Goal: Transaction & Acquisition: Purchase product/service

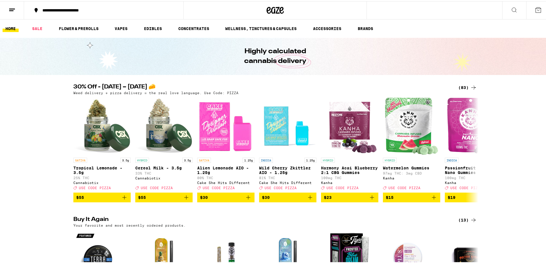
click at [91, 8] on div "**********" at bounding box center [107, 9] width 134 height 4
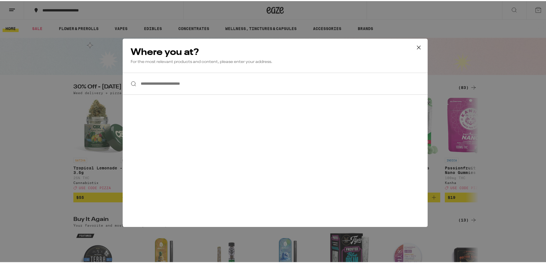
click at [175, 78] on input "**********" at bounding box center [275, 83] width 305 height 22
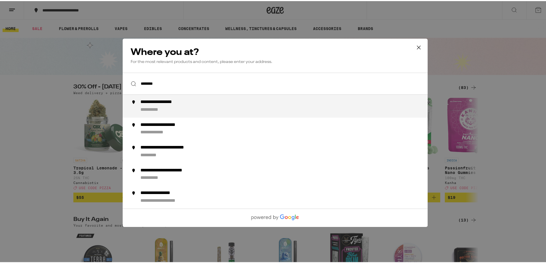
click at [173, 109] on div "**********" at bounding box center [286, 105] width 292 height 14
type input "**********"
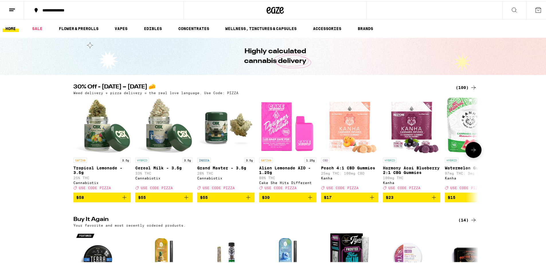
click at [471, 156] on button at bounding box center [473, 149] width 16 height 16
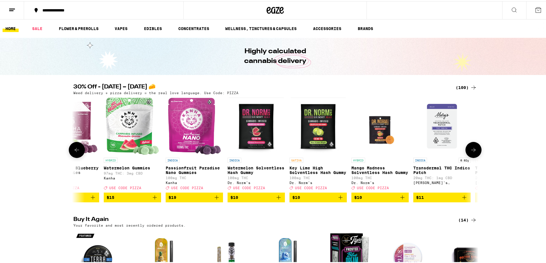
click at [471, 156] on button at bounding box center [473, 149] width 16 height 16
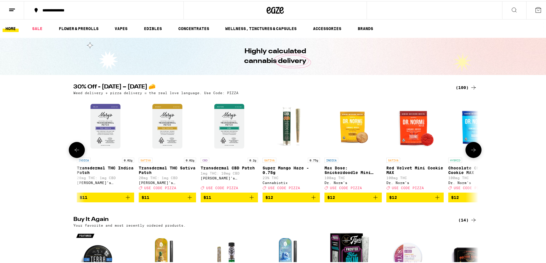
scroll to position [0, 682]
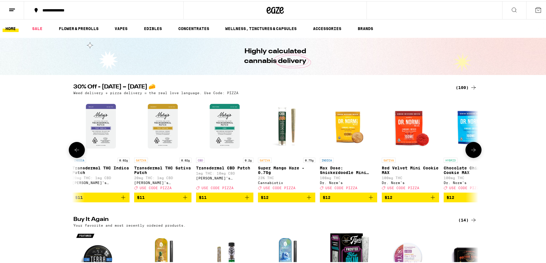
click at [471, 156] on button at bounding box center [473, 149] width 16 height 16
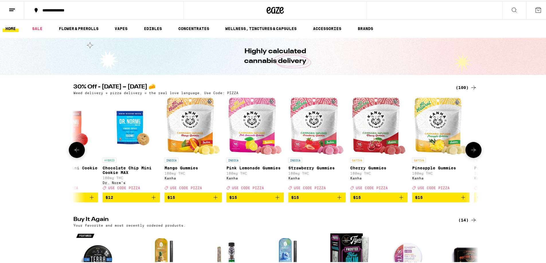
click at [471, 156] on button at bounding box center [473, 149] width 16 height 16
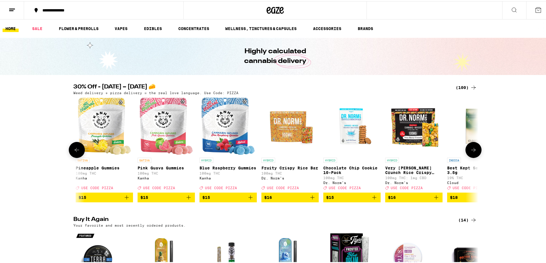
scroll to position [0, 1364]
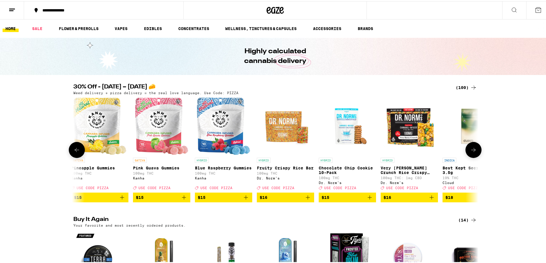
click at [471, 156] on button at bounding box center [473, 149] width 16 height 16
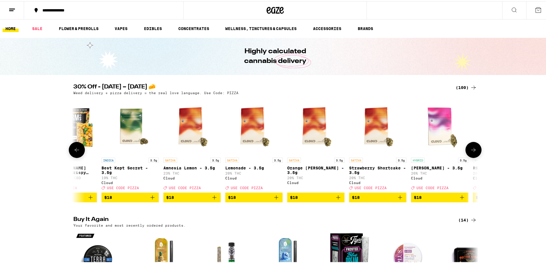
click at [471, 156] on button at bounding box center [473, 149] width 16 height 16
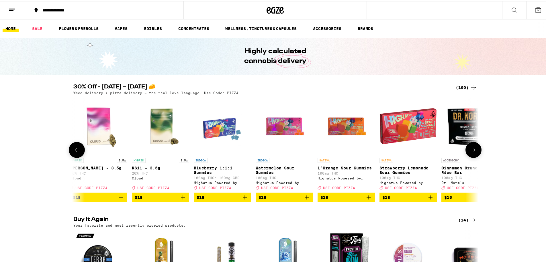
click at [471, 156] on button at bounding box center [473, 149] width 16 height 16
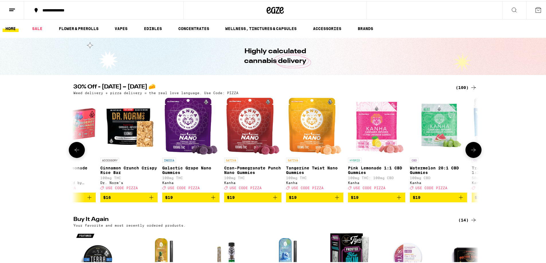
click at [471, 156] on button at bounding box center [473, 149] width 16 height 16
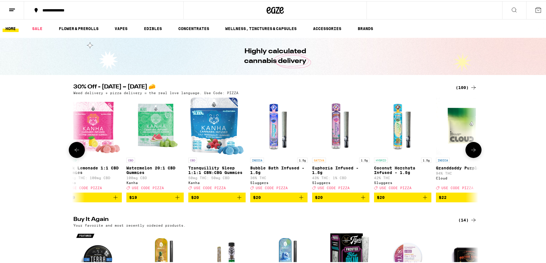
scroll to position [0, 2728]
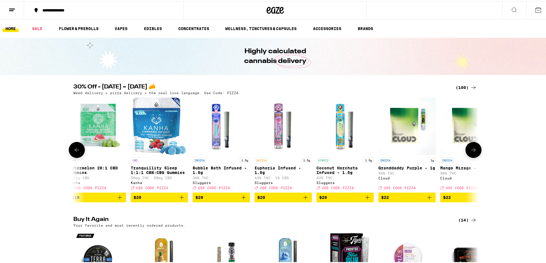
click at [471, 156] on button at bounding box center [473, 149] width 16 height 16
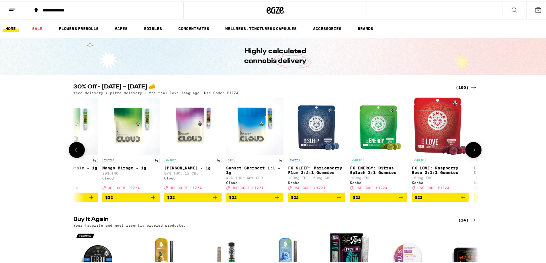
scroll to position [0, 3069]
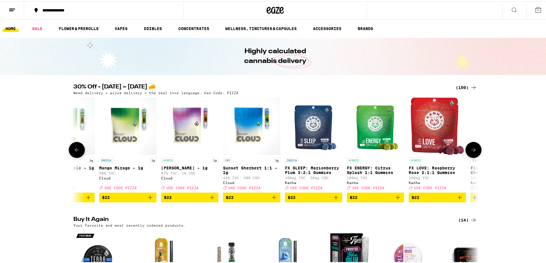
click at [471, 156] on button at bounding box center [473, 149] width 16 height 16
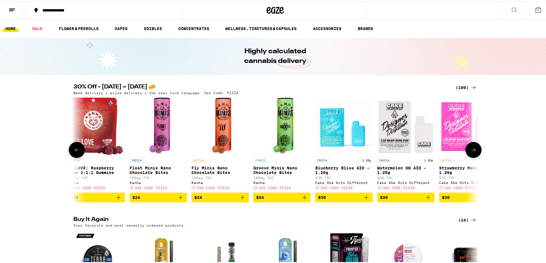
click at [471, 156] on button at bounding box center [473, 149] width 16 height 16
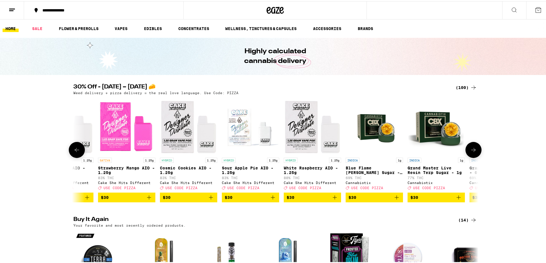
click at [471, 156] on button at bounding box center [473, 149] width 16 height 16
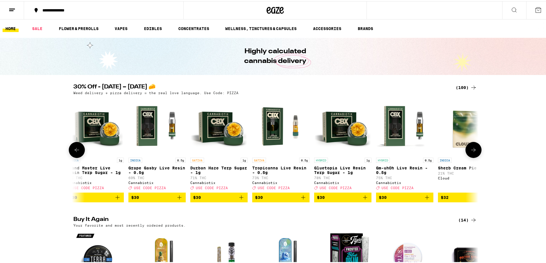
click at [471, 156] on button at bounding box center [473, 149] width 16 height 16
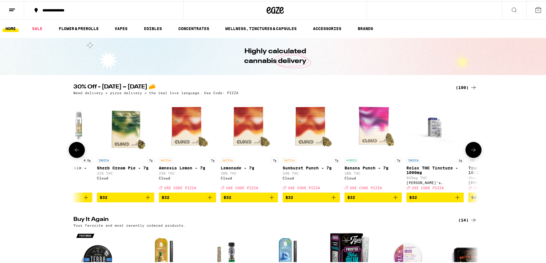
click at [471, 156] on button at bounding box center [473, 149] width 16 height 16
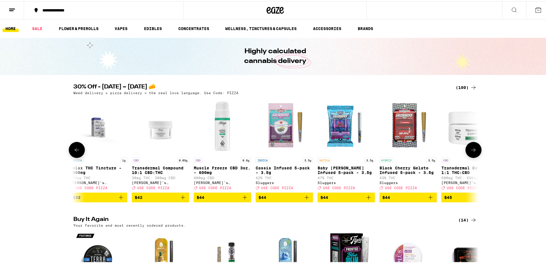
scroll to position [0, 4774]
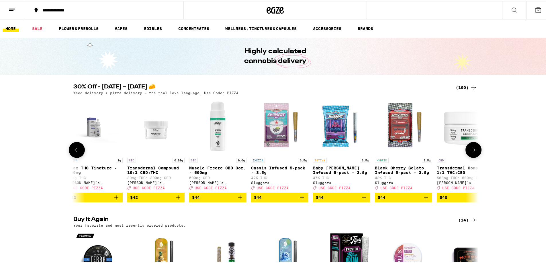
click at [471, 156] on button at bounding box center [473, 149] width 16 height 16
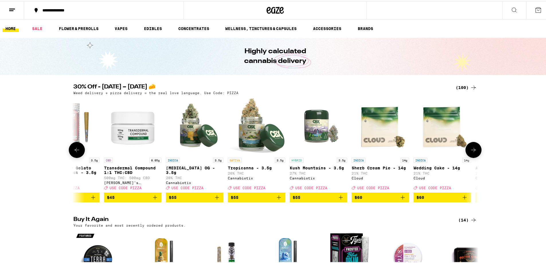
scroll to position [0, 5115]
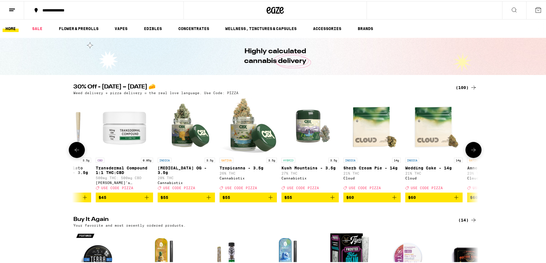
click at [471, 156] on button at bounding box center [473, 149] width 16 height 16
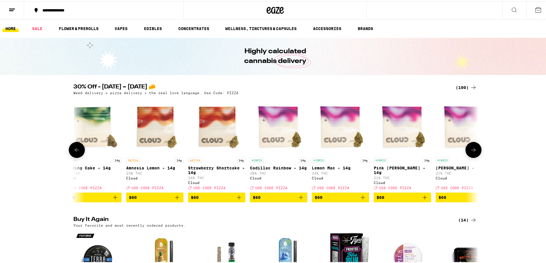
click at [471, 156] on button at bounding box center [473, 149] width 16 height 16
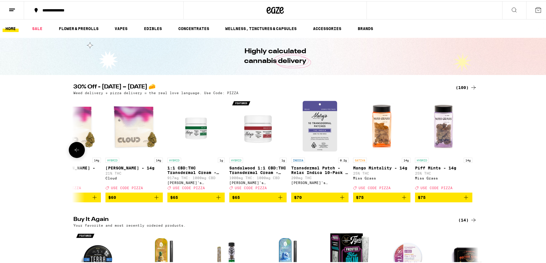
scroll to position [137, 0]
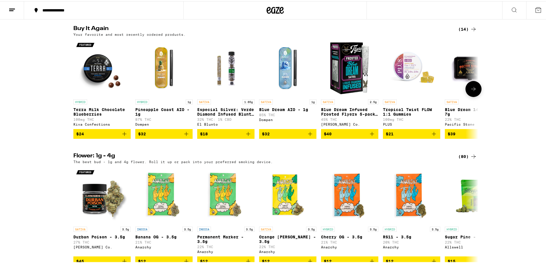
click at [123, 136] on icon "Add to bag" at bounding box center [124, 133] width 7 height 7
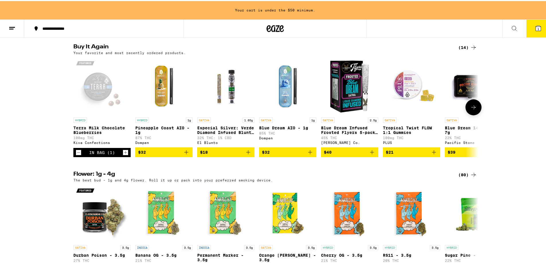
scroll to position [209, 0]
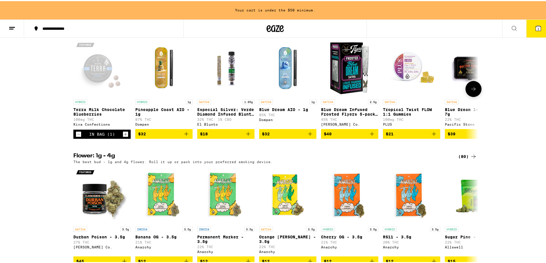
click at [309, 138] on button "$32" at bounding box center [287, 133] width 57 height 10
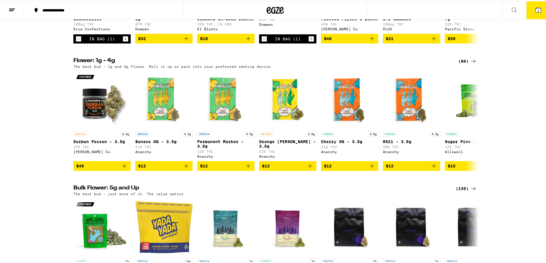
scroll to position [95, 0]
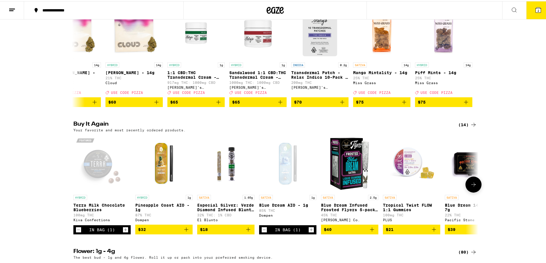
click at [472, 187] on icon at bounding box center [473, 183] width 7 height 7
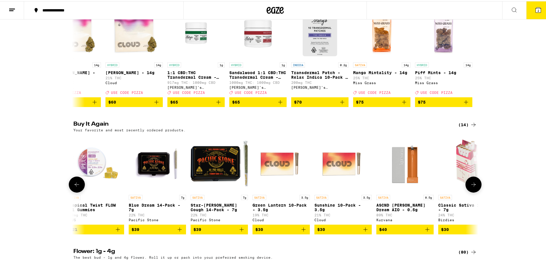
scroll to position [0, 341]
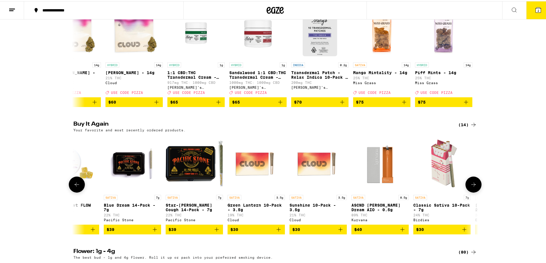
click at [472, 187] on icon at bounding box center [473, 183] width 7 height 7
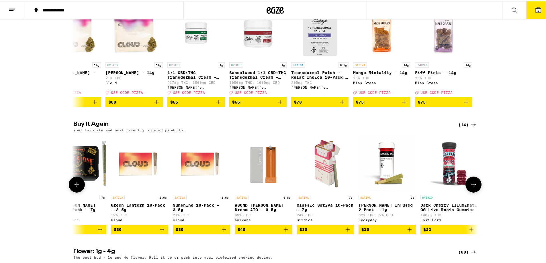
scroll to position [0, 463]
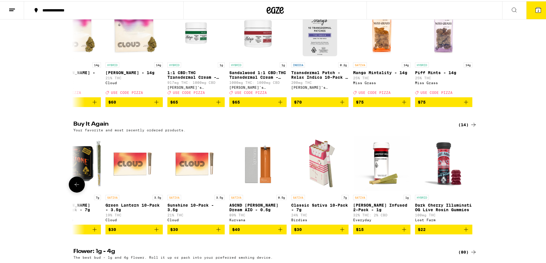
click at [74, 187] on icon at bounding box center [76, 183] width 7 height 7
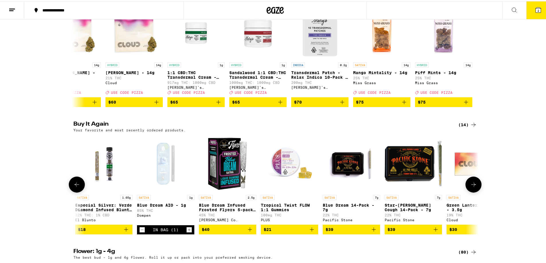
click at [74, 187] on icon at bounding box center [76, 183] width 7 height 7
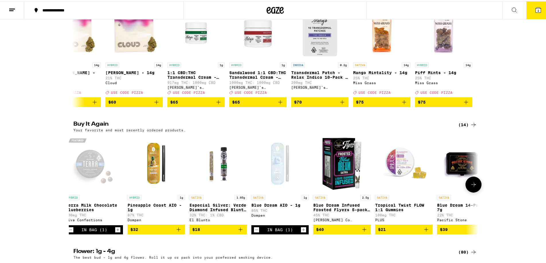
scroll to position [0, 0]
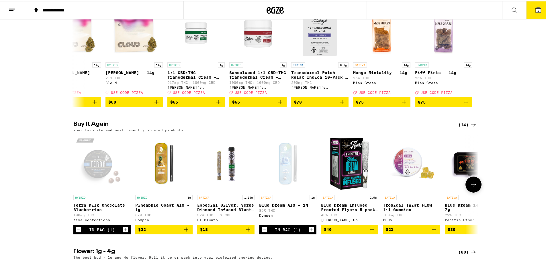
click at [473, 187] on icon at bounding box center [473, 183] width 7 height 7
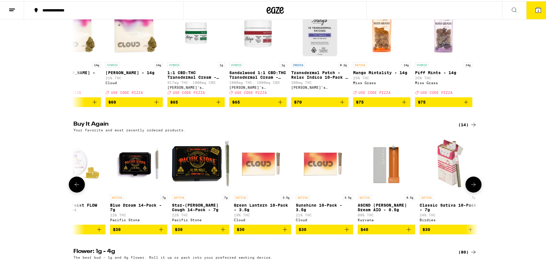
scroll to position [0, 341]
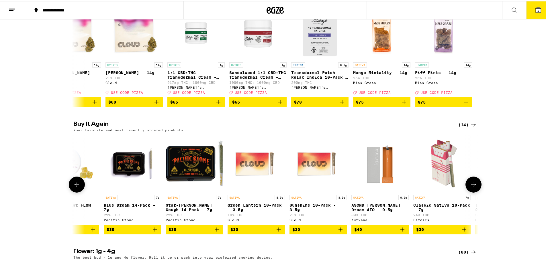
click at [79, 192] on button at bounding box center [77, 184] width 16 height 16
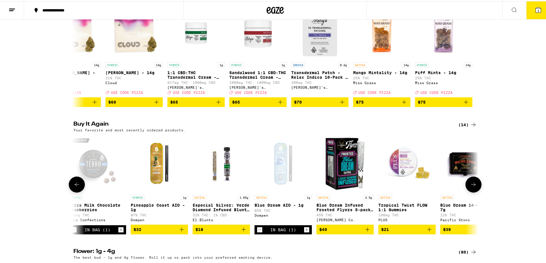
scroll to position [0, 0]
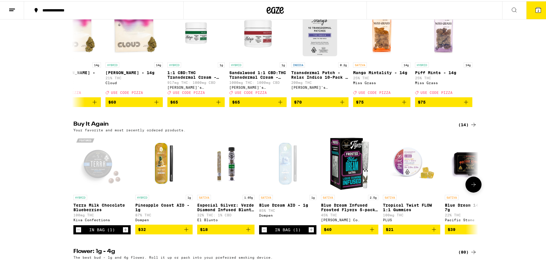
click at [183, 232] on icon "Add to bag" at bounding box center [186, 228] width 7 height 7
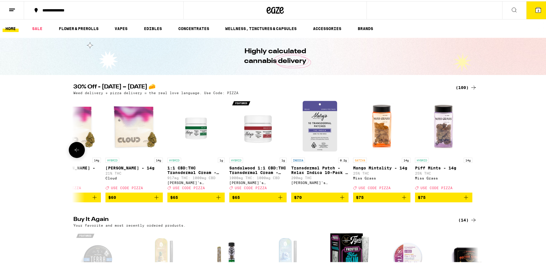
click at [75, 150] on icon at bounding box center [76, 149] width 7 height 7
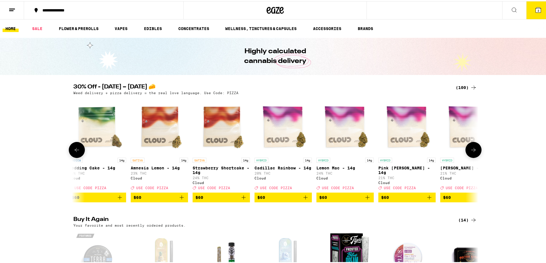
click at [75, 150] on icon at bounding box center [76, 149] width 7 height 7
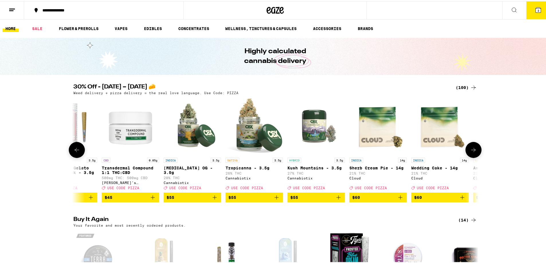
click at [75, 150] on icon at bounding box center [76, 149] width 7 height 7
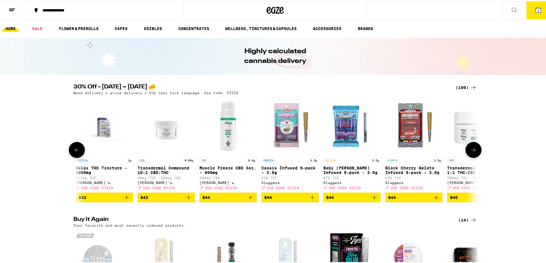
click at [75, 150] on icon at bounding box center [76, 149] width 7 height 7
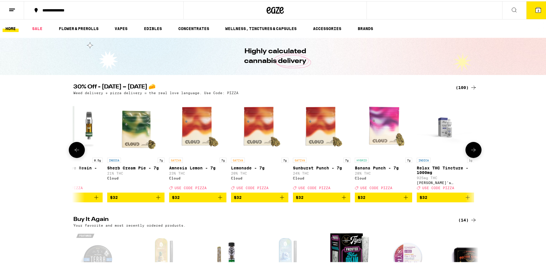
click at [75, 150] on icon at bounding box center [76, 149] width 7 height 7
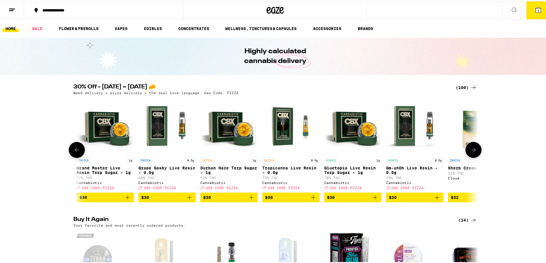
click at [75, 150] on icon at bounding box center [76, 149] width 7 height 7
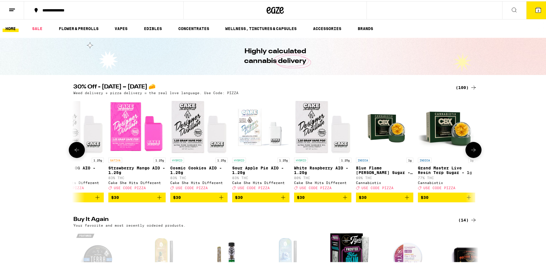
click at [75, 150] on icon at bounding box center [76, 149] width 7 height 7
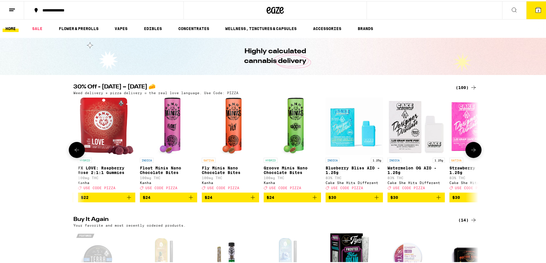
click at [75, 150] on icon at bounding box center [76, 149] width 7 height 7
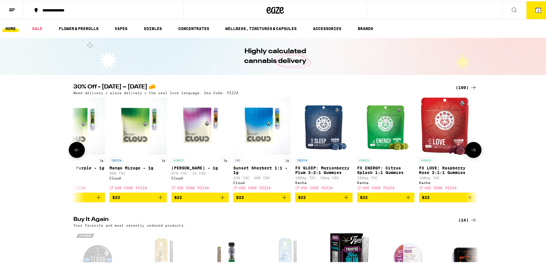
click at [75, 150] on icon at bounding box center [76, 149] width 7 height 7
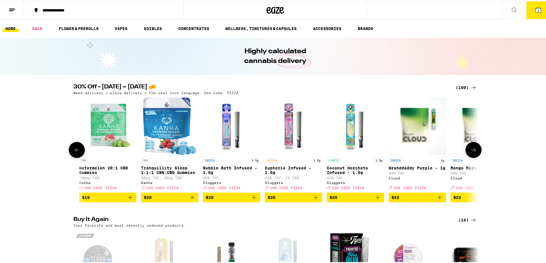
click at [476, 156] on button at bounding box center [473, 149] width 16 height 16
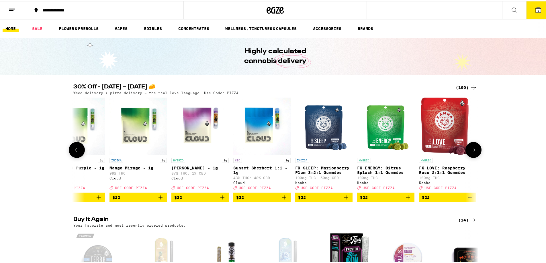
click at [476, 155] on button at bounding box center [473, 149] width 16 height 16
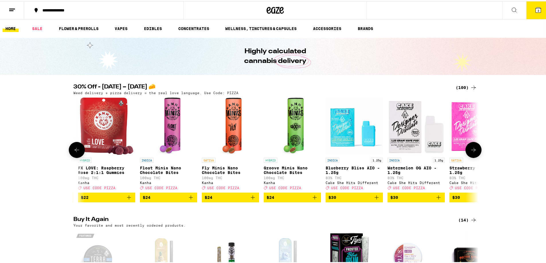
click at [476, 155] on button at bounding box center [473, 149] width 16 height 16
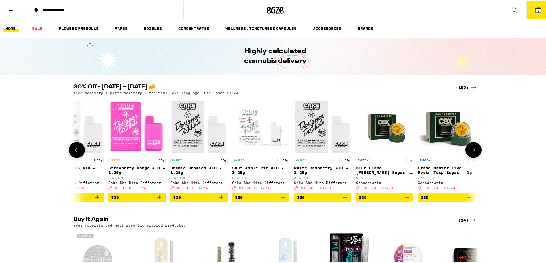
click at [476, 155] on button at bounding box center [473, 149] width 16 height 16
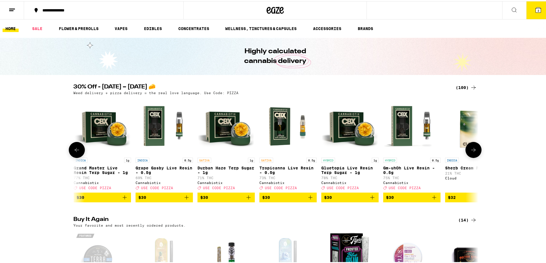
click at [476, 155] on button at bounding box center [473, 149] width 16 height 16
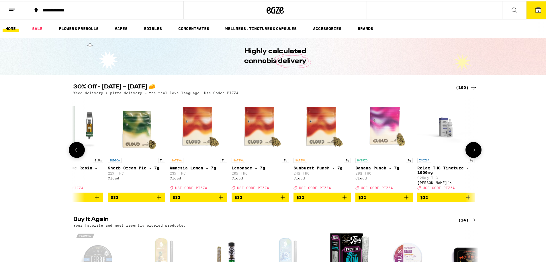
click at [476, 155] on button at bounding box center [473, 149] width 16 height 16
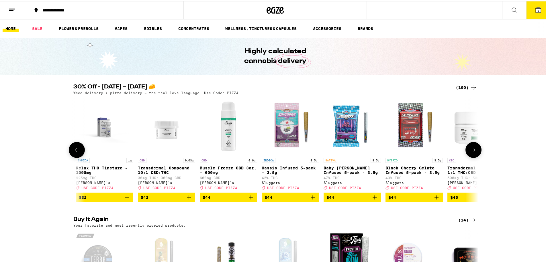
scroll to position [0, 4764]
drag, startPoint x: 375, startPoint y: 200, endPoint x: 387, endPoint y: 193, distance: 14.4
click at [374, 200] on icon "Add to bag" at bounding box center [374, 196] width 7 height 7
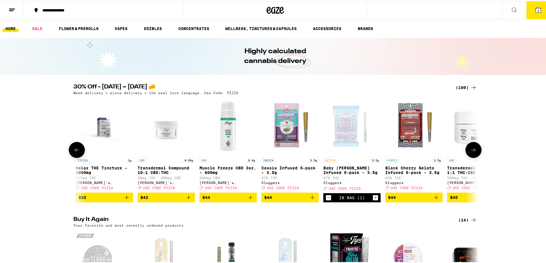
click at [476, 152] on button at bounding box center [473, 149] width 16 height 16
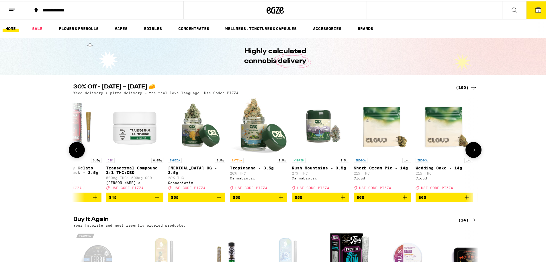
click at [476, 152] on button at bounding box center [473, 149] width 16 height 16
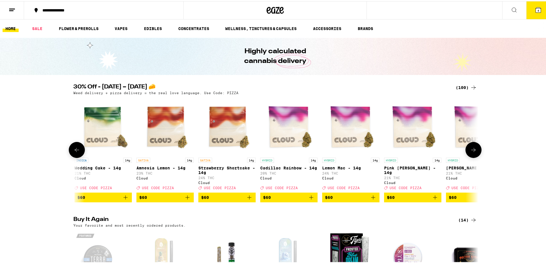
click at [476, 152] on button at bounding box center [473, 149] width 16 height 16
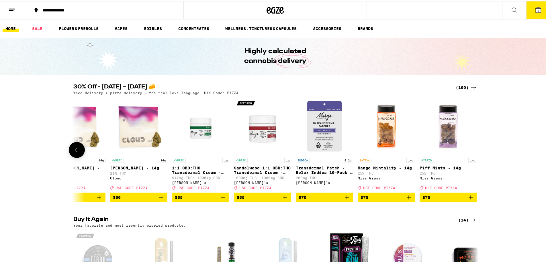
scroll to position [0, 5786]
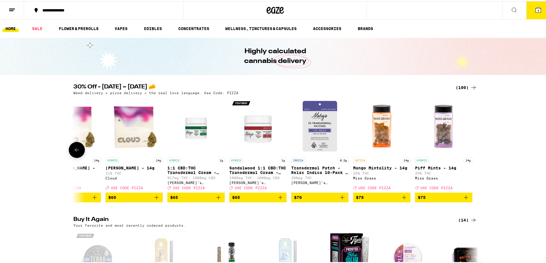
click at [476, 152] on div at bounding box center [473, 149] width 16 height 16
click at [65, 154] on div "30% Off - Sept 5 – National Cheese Pizza Day 🧀 (100) Weed delivery + pizza deli…" at bounding box center [275, 142] width 550 height 118
click at [77, 152] on icon at bounding box center [76, 149] width 7 height 7
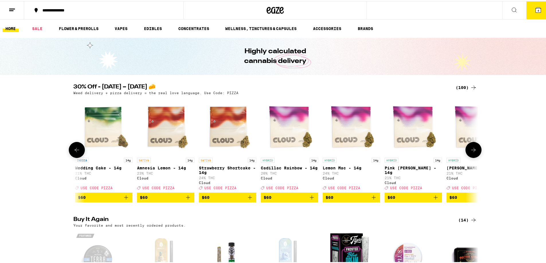
click at [77, 152] on icon at bounding box center [76, 149] width 7 height 7
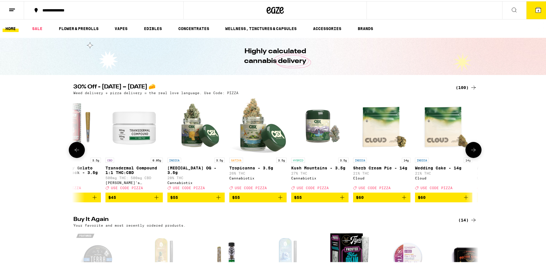
click at [77, 152] on icon at bounding box center [76, 149] width 7 height 7
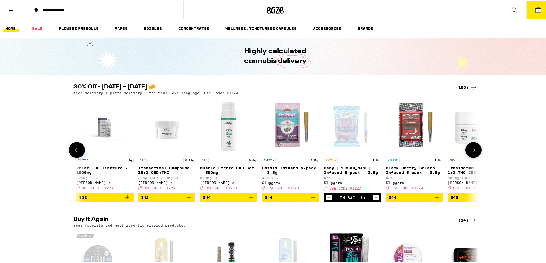
click at [77, 152] on icon at bounding box center [76, 149] width 7 height 7
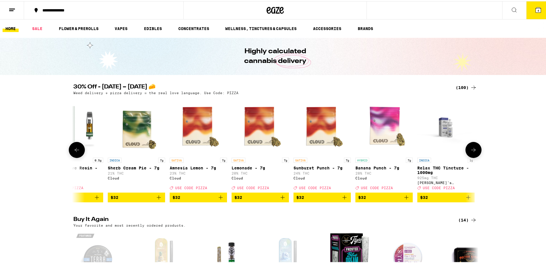
click at [77, 152] on icon at bounding box center [76, 149] width 7 height 7
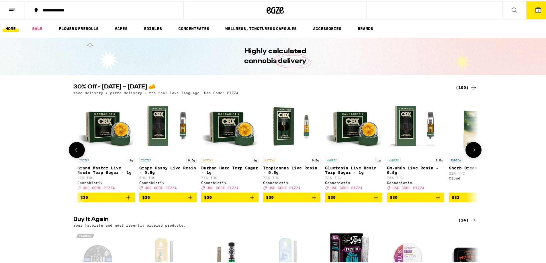
click at [77, 152] on icon at bounding box center [76, 149] width 7 height 7
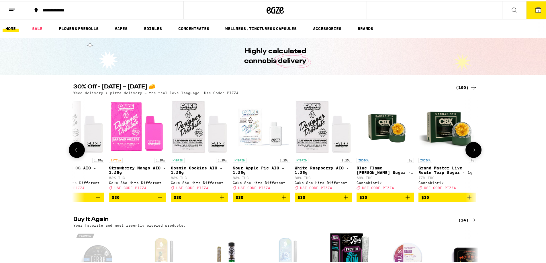
click at [77, 152] on icon at bounding box center [76, 149] width 7 height 7
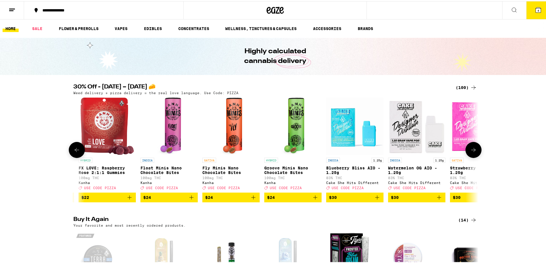
click at [77, 152] on icon at bounding box center [76, 149] width 7 height 7
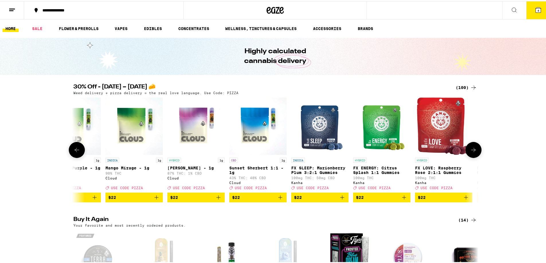
scroll to position [0, 3058]
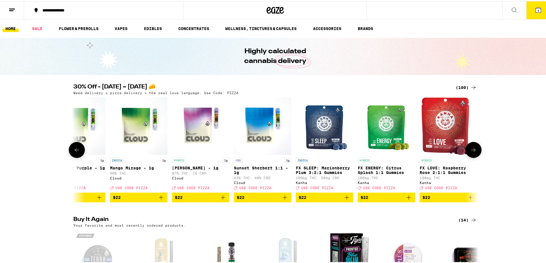
click at [77, 152] on icon at bounding box center [76, 149] width 7 height 7
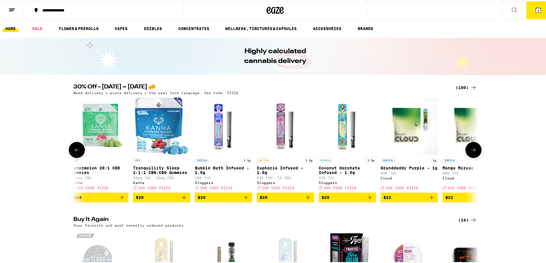
scroll to position [0, 2717]
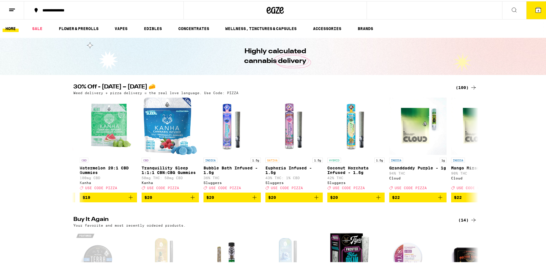
click at [350, 61] on div "Highly calculated cannabis delivery" at bounding box center [275, 55] width 220 height 37
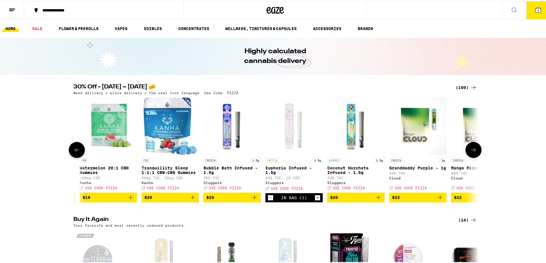
click at [76, 150] on icon at bounding box center [76, 149] width 7 height 7
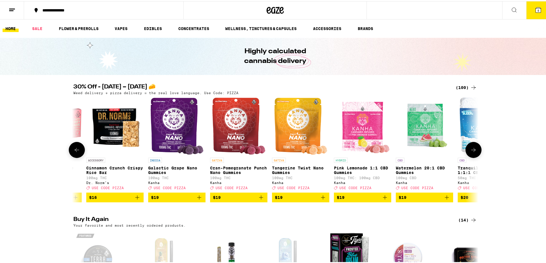
scroll to position [0, 2376]
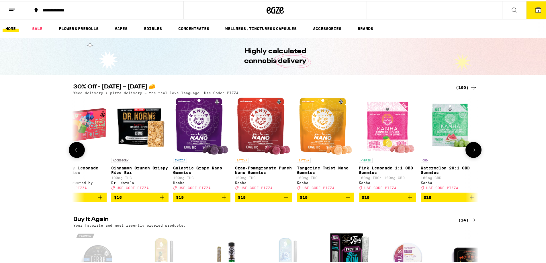
click at [75, 150] on icon at bounding box center [76, 149] width 7 height 7
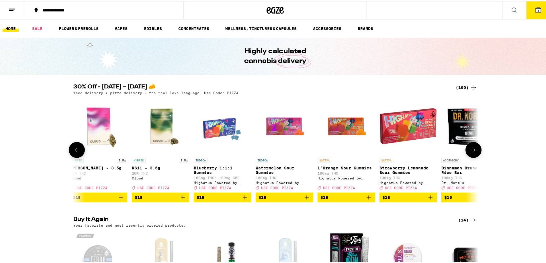
scroll to position [0, 2035]
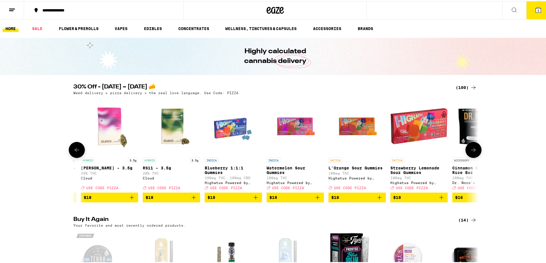
click at [75, 150] on icon at bounding box center [76, 149] width 7 height 7
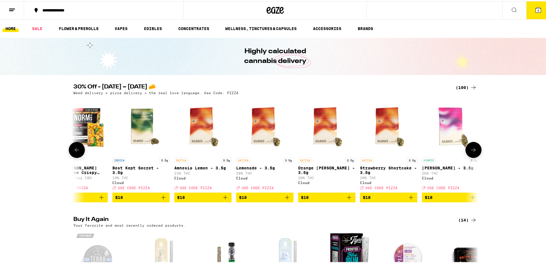
click at [75, 150] on icon at bounding box center [76, 149] width 7 height 7
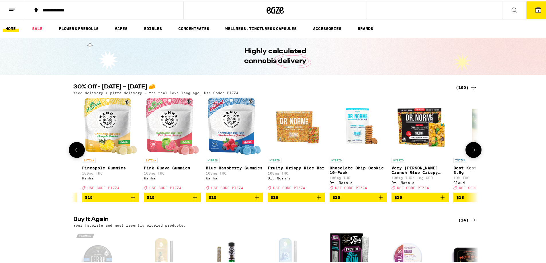
click at [75, 150] on icon at bounding box center [76, 149] width 7 height 7
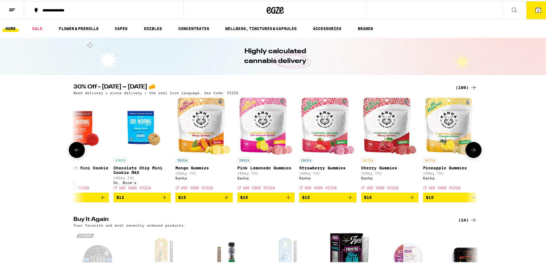
click at [75, 150] on icon at bounding box center [76, 149] width 7 height 7
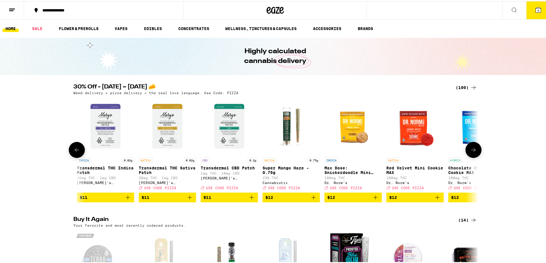
scroll to position [0, 671]
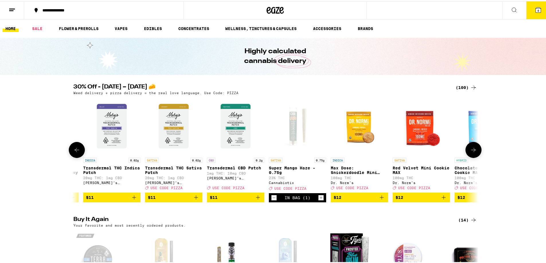
click at [70, 154] on button at bounding box center [77, 149] width 16 height 16
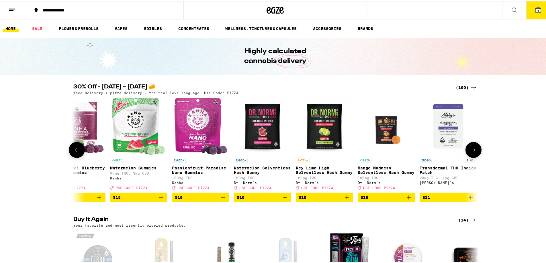
scroll to position [0, 330]
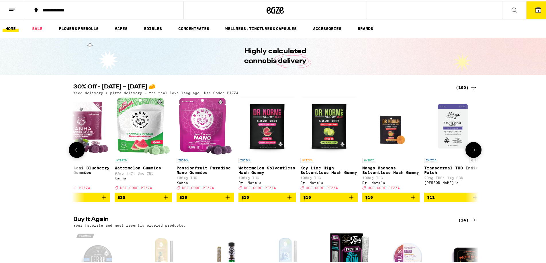
click at [70, 154] on button at bounding box center [77, 149] width 16 height 16
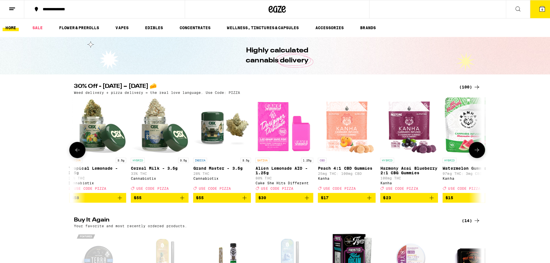
scroll to position [0, 0]
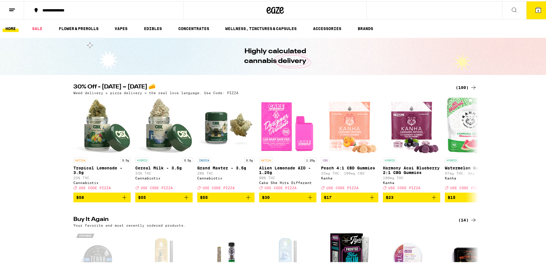
click at [541, 6] on button "6" at bounding box center [538, 9] width 24 height 18
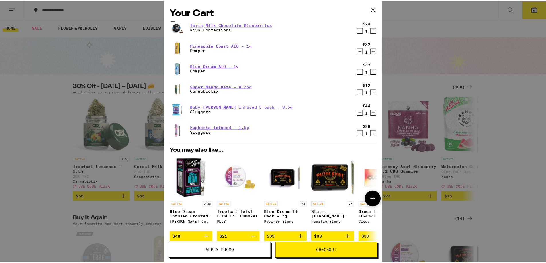
scroll to position [92, 0]
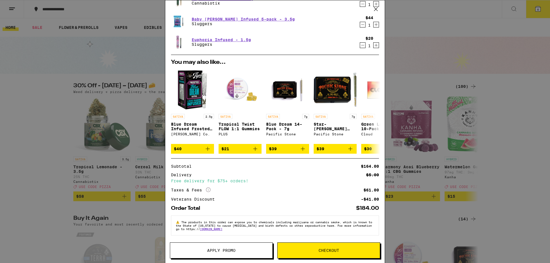
click at [212, 249] on span "Apply Promo" at bounding box center [221, 251] width 28 height 4
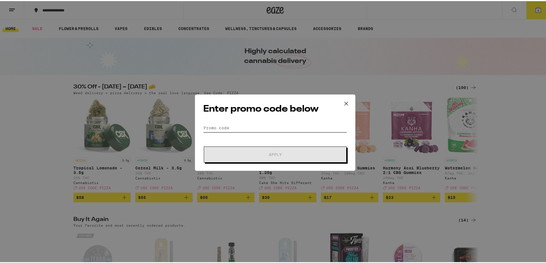
click at [237, 123] on input "Promo Code" at bounding box center [275, 127] width 144 height 9
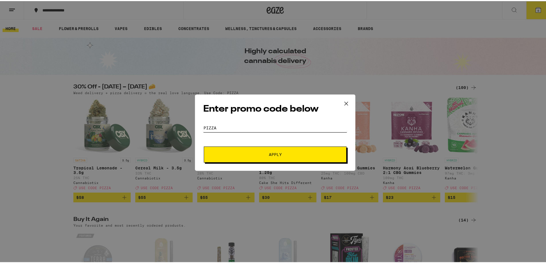
type input "pizza"
click at [270, 154] on span "Apply" at bounding box center [275, 154] width 13 height 4
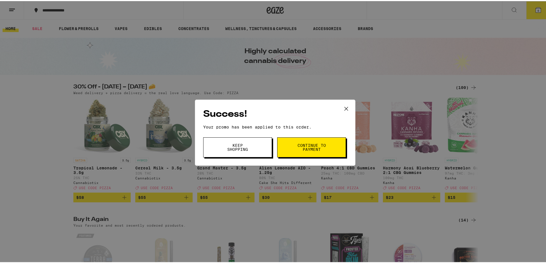
click at [301, 146] on span "Continue to payment" at bounding box center [311, 146] width 29 height 8
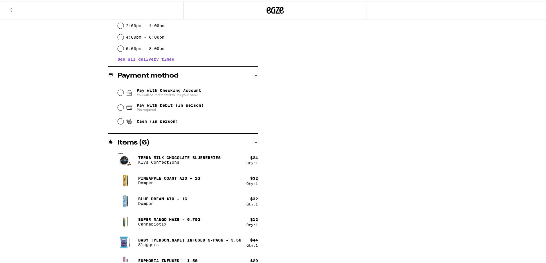
scroll to position [203, 0]
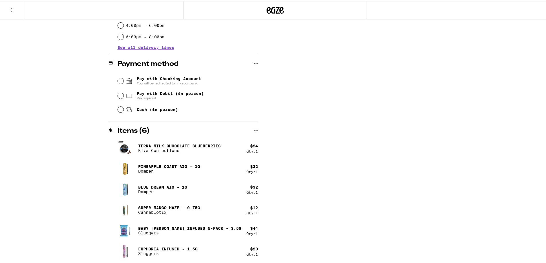
click at [123, 97] on div "Pay with Debit (in person) Pin required" at bounding box center [188, 94] width 140 height 15
click at [118, 95] on input "Pay with Debit (in person) Pin required" at bounding box center [121, 95] width 6 height 6
radio input "true"
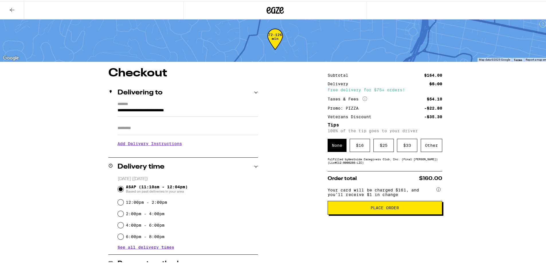
scroll to position [0, 0]
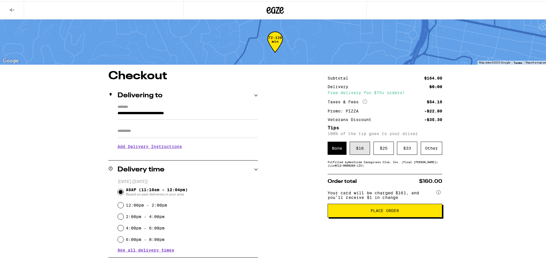
click at [354, 152] on div "$ 16" at bounding box center [360, 147] width 20 height 13
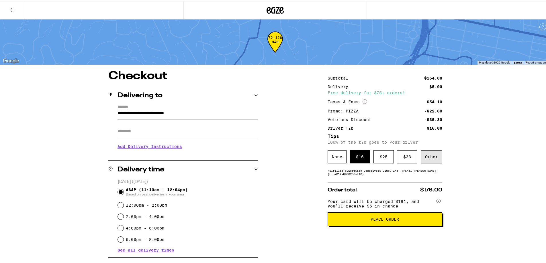
click at [436, 161] on div "Other" at bounding box center [431, 155] width 21 height 13
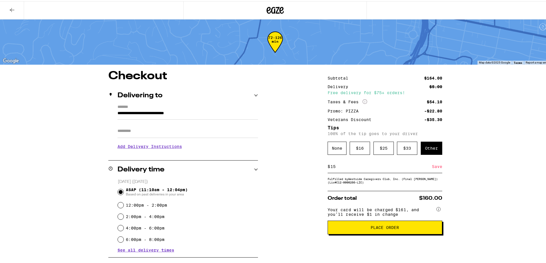
type input "15"
click at [437, 169] on div "Save" at bounding box center [437, 165] width 10 height 13
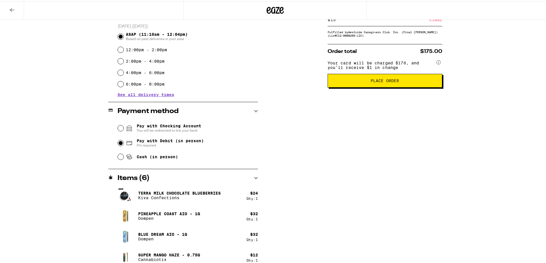
scroll to position [191, 0]
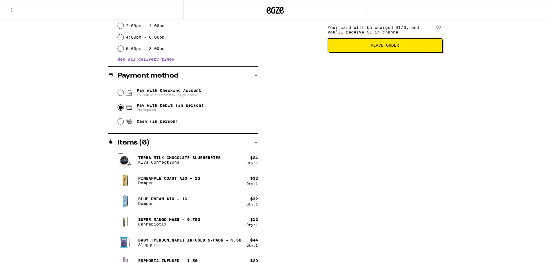
click at [347, 51] on button "Place Order" at bounding box center [385, 44] width 115 height 14
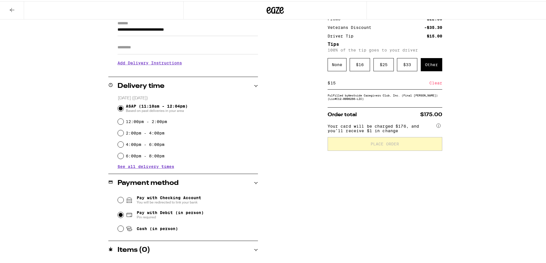
scroll to position [187, 0]
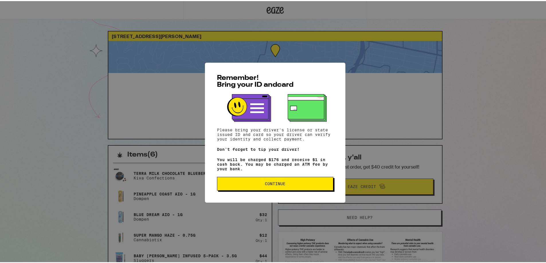
drag, startPoint x: 256, startPoint y: 187, endPoint x: 252, endPoint y: 186, distance: 3.5
click at [255, 187] on button "Continue" at bounding box center [275, 183] width 116 height 14
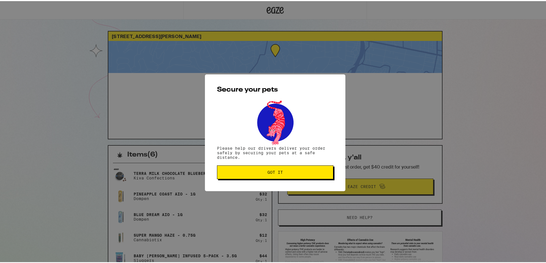
click at [254, 173] on span "Got it" at bounding box center [275, 171] width 107 height 4
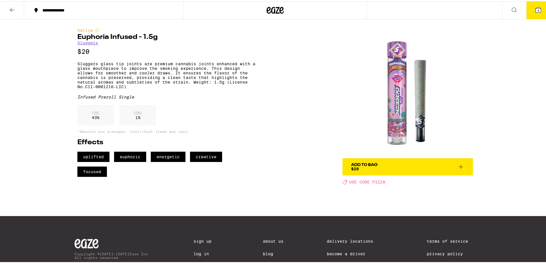
click at [414, 176] on div "Add To Bag $20 Deal Created with Sketch. USE CODE PIZZA" at bounding box center [407, 170] width 130 height 26
click at [397, 169] on span "Add To Bag $20" at bounding box center [407, 166] width 113 height 8
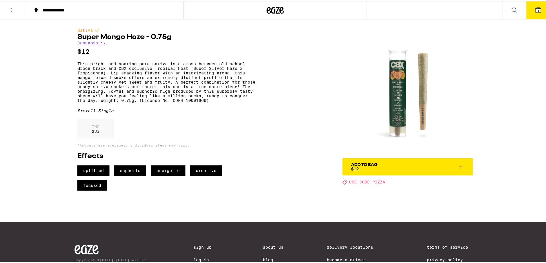
click at [384, 166] on span "Add To Bag $12" at bounding box center [407, 166] width 113 height 8
